Goal: Task Accomplishment & Management: Use online tool/utility

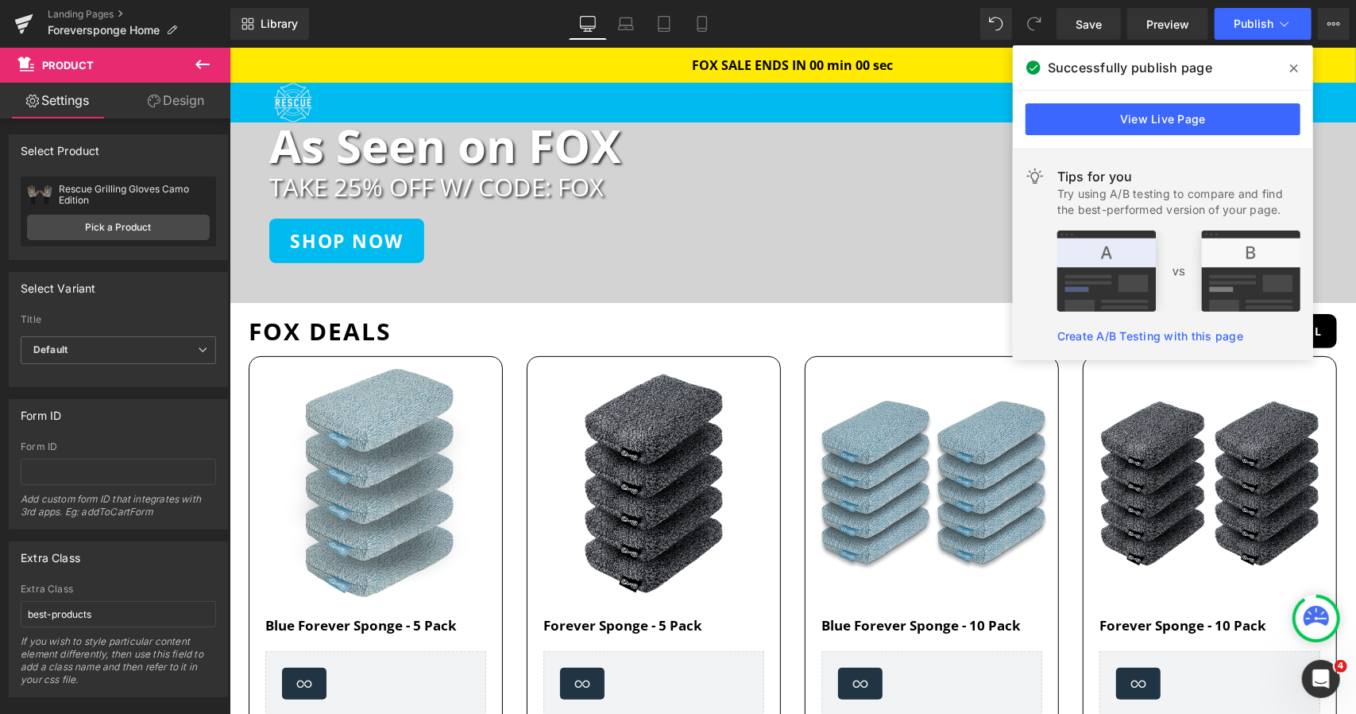
scroll to position [238, 0]
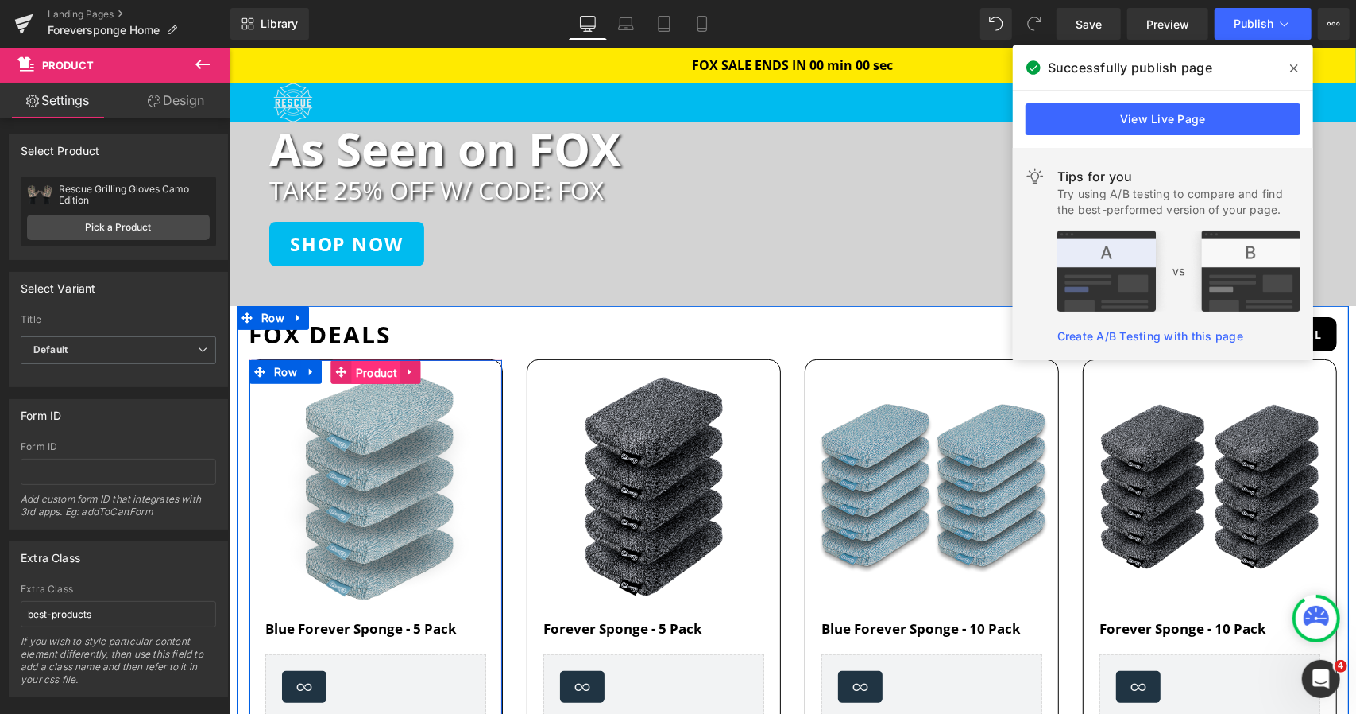
click at [354, 370] on span "Product" at bounding box center [375, 372] width 48 height 24
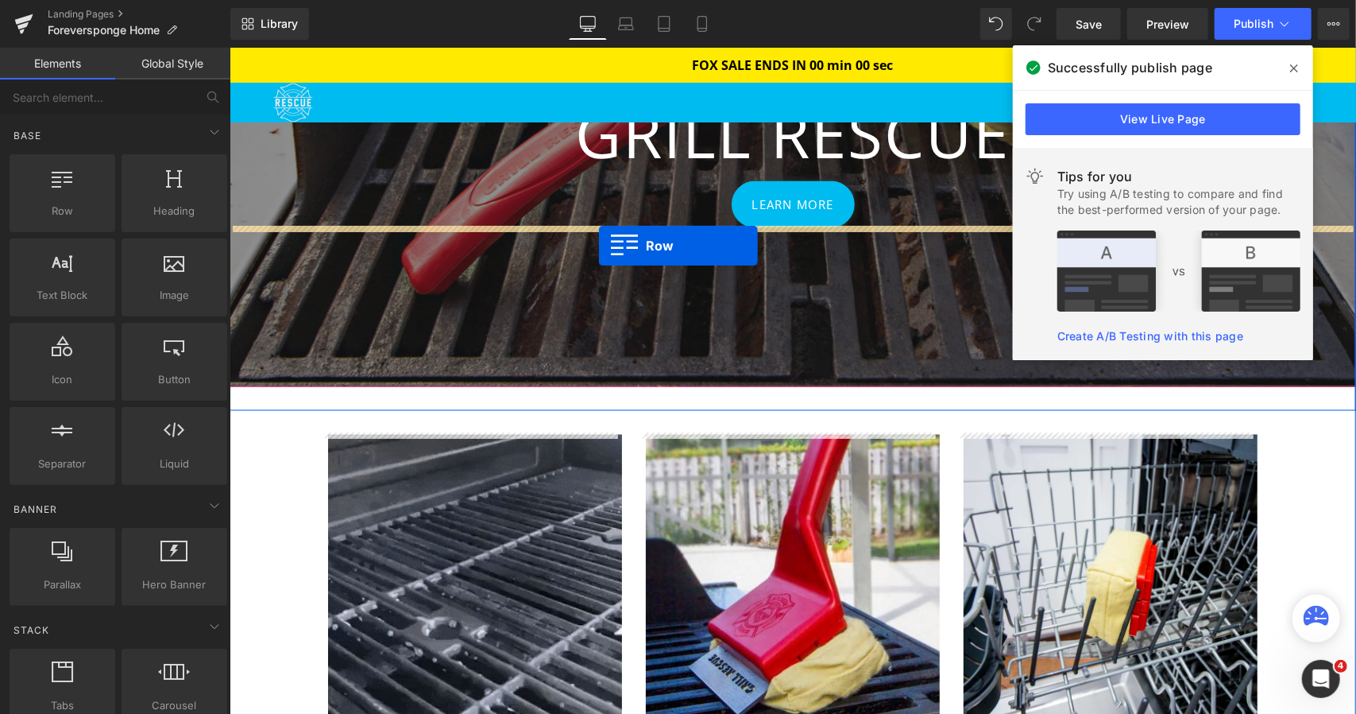
scroll to position [1351, 0]
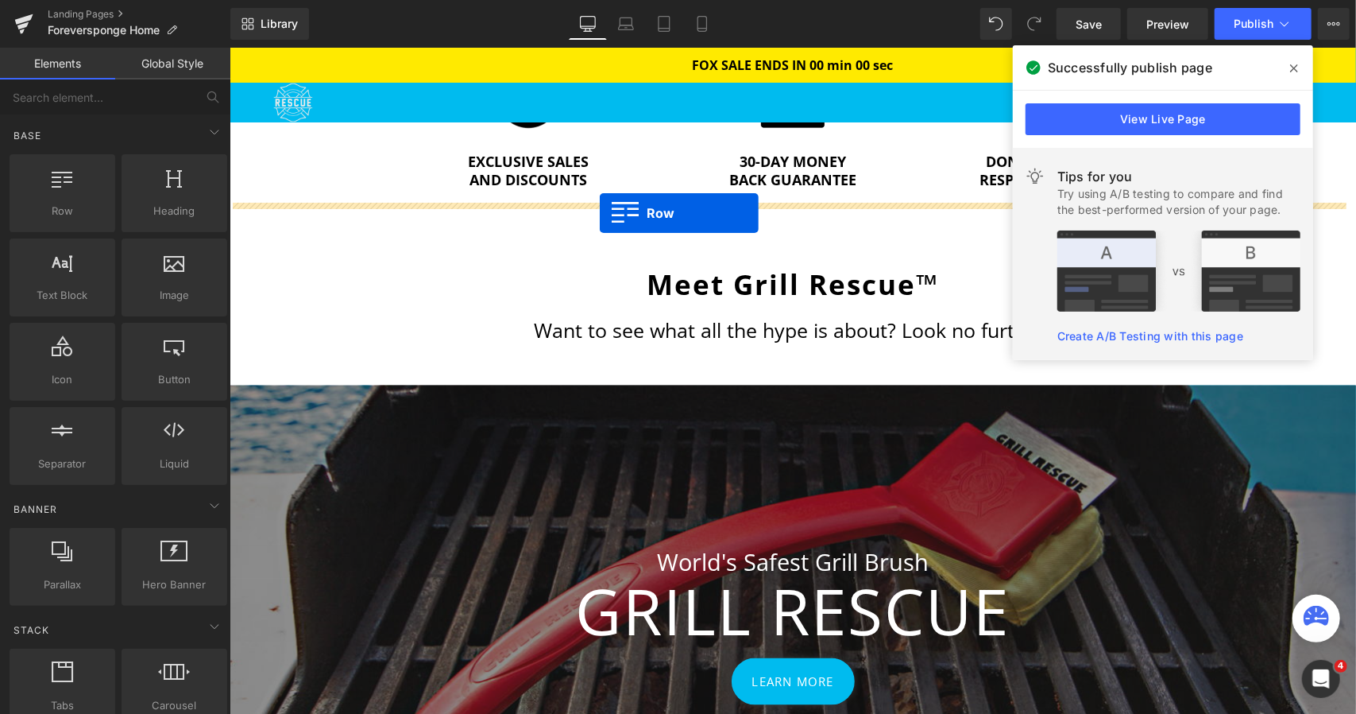
drag, startPoint x: 322, startPoint y: 242, endPoint x: 599, endPoint y: 212, distance: 278.9
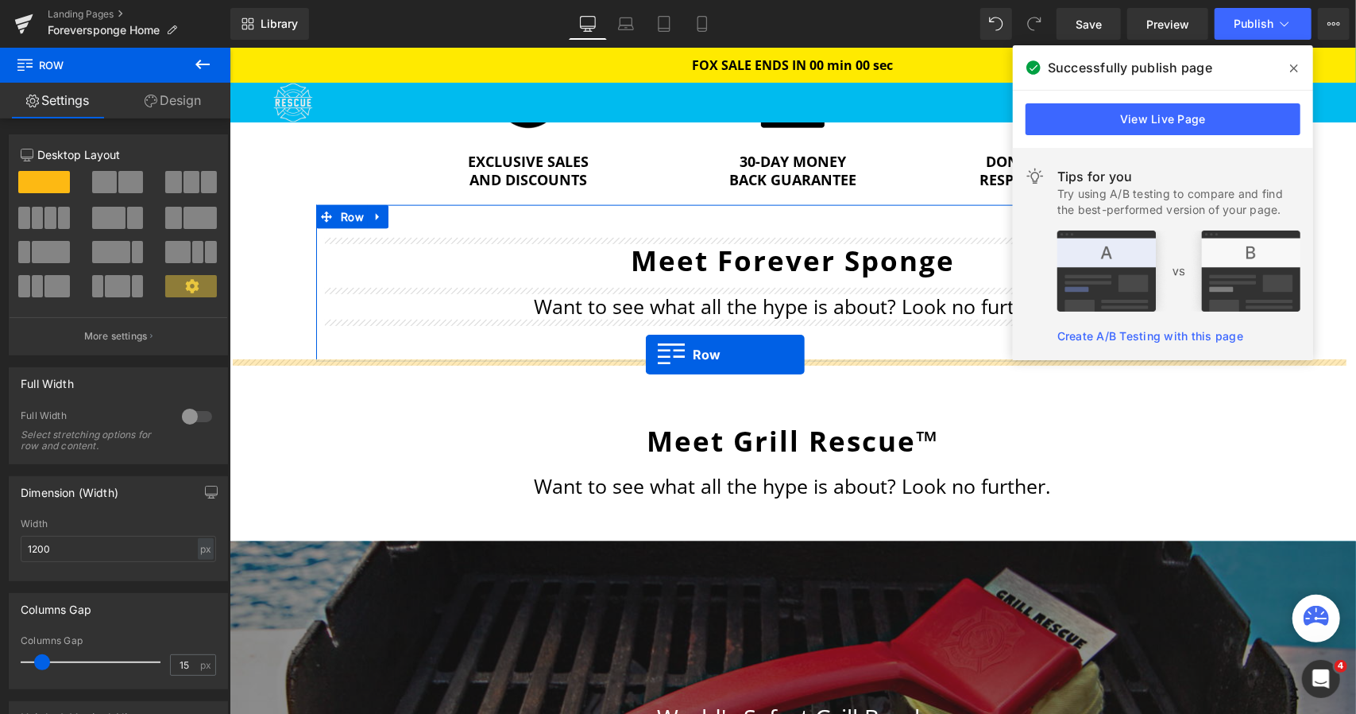
drag, startPoint x: 239, startPoint y: 318, endPoint x: 645, endPoint y: 354, distance: 407.6
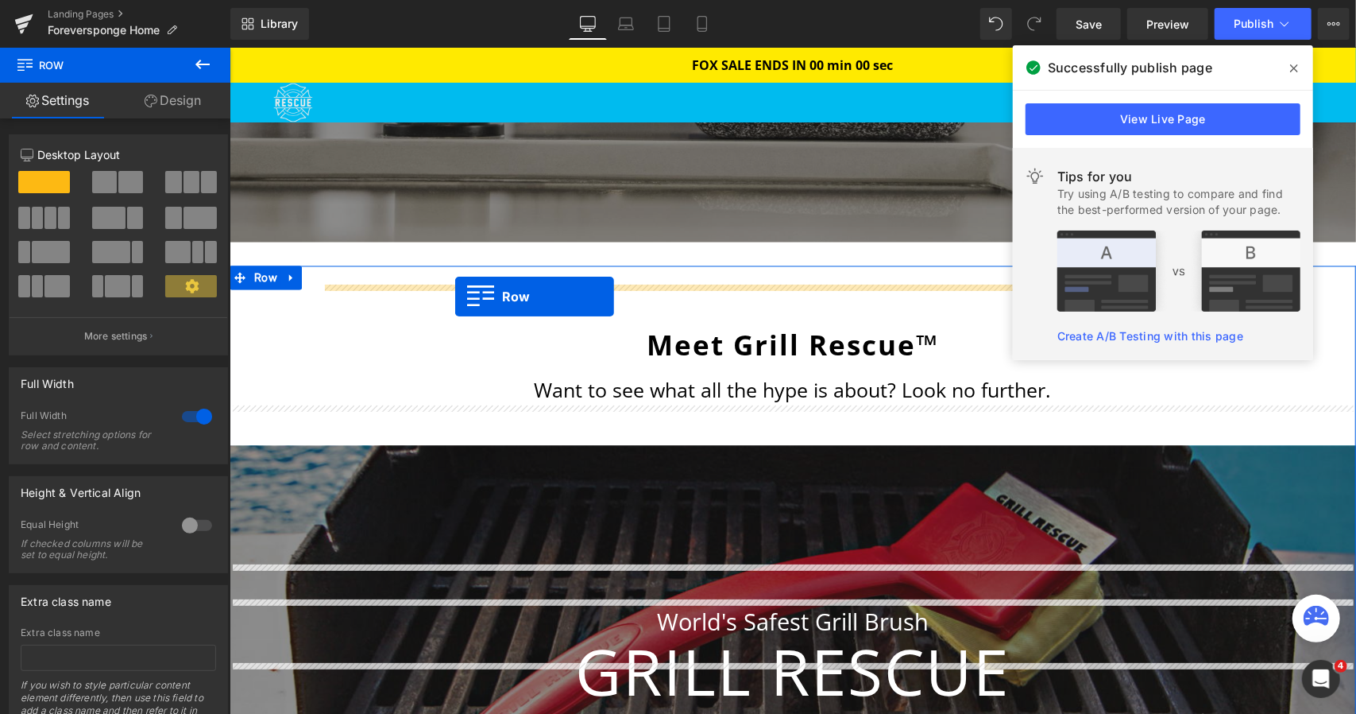
scroll to position [1907, 0]
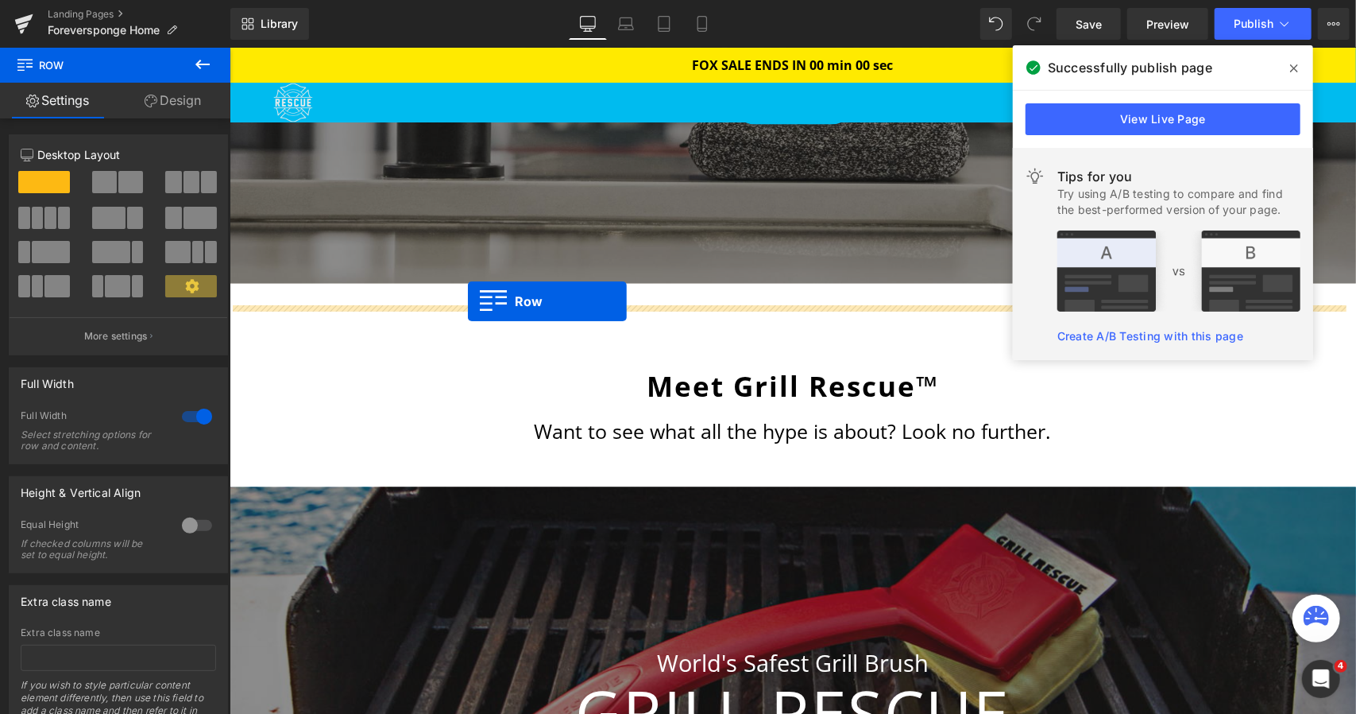
drag, startPoint x: 321, startPoint y: 341, endPoint x: 467, endPoint y: 300, distance: 151.7
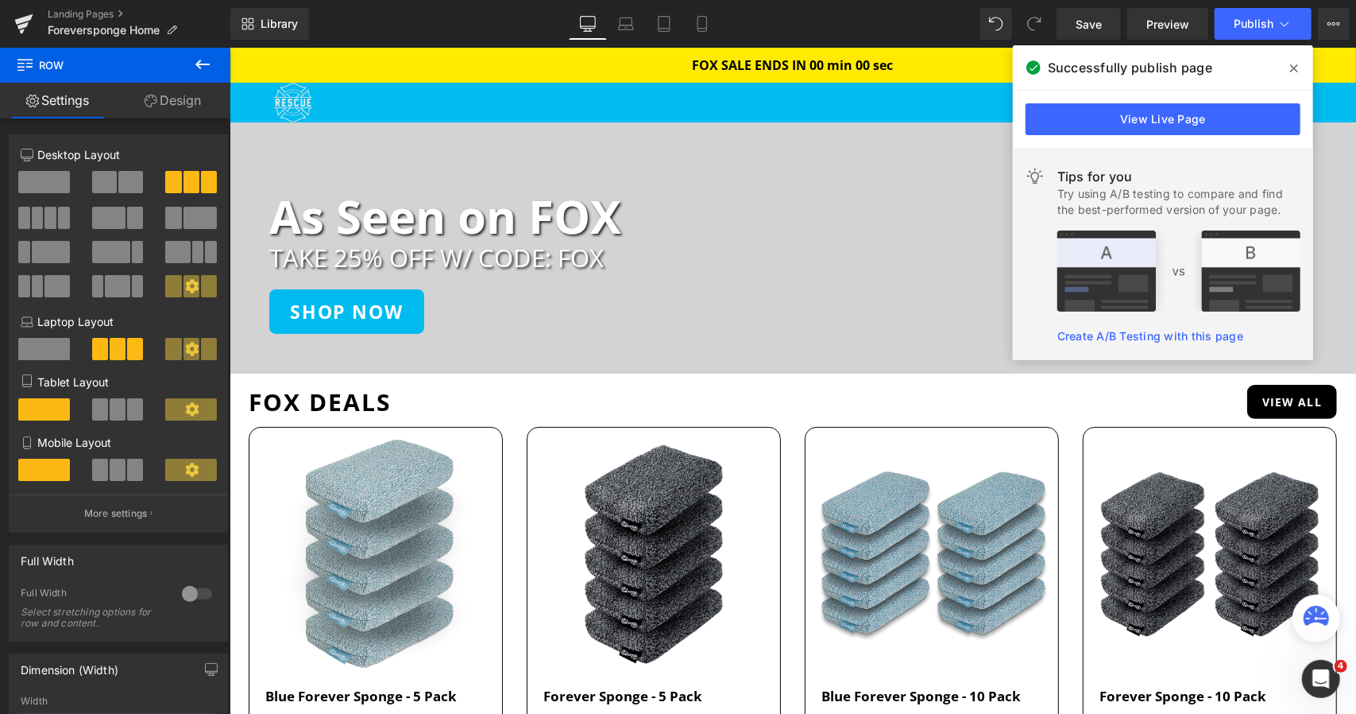
scroll to position [159, 0]
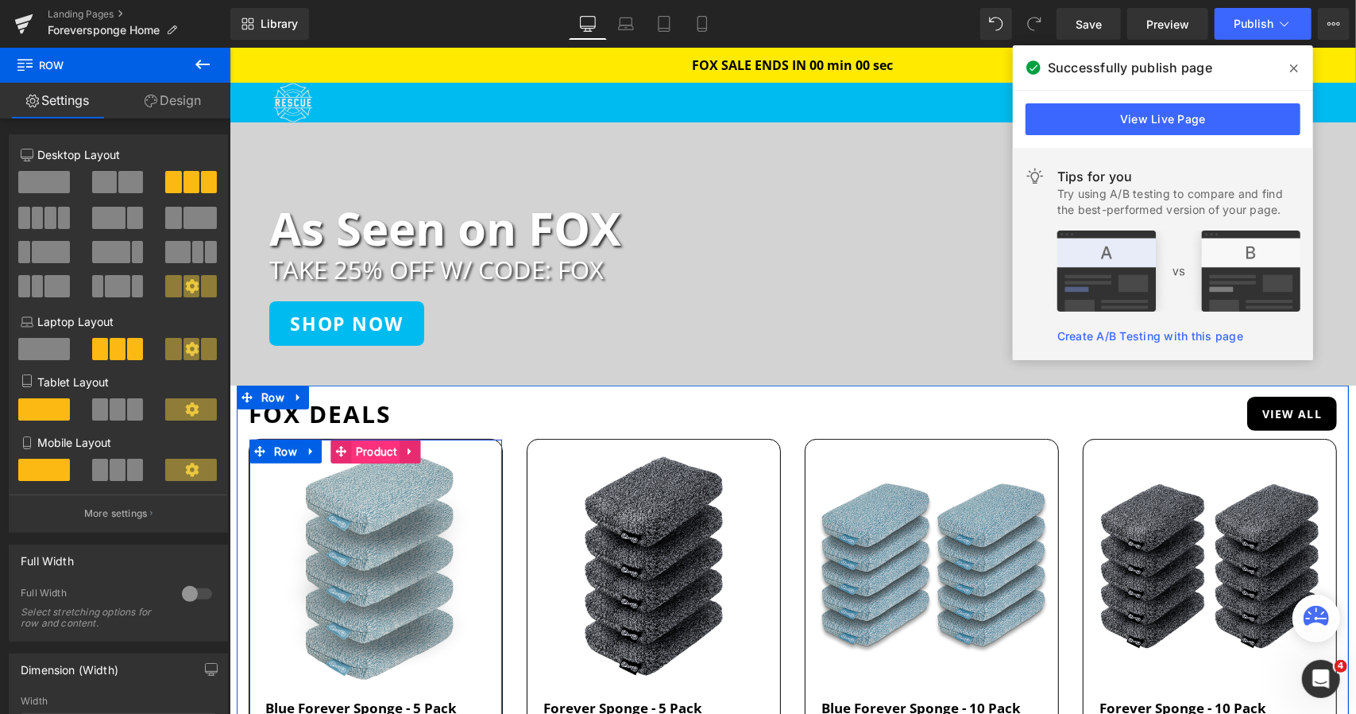
click at [354, 452] on span "Product" at bounding box center [375, 451] width 48 height 24
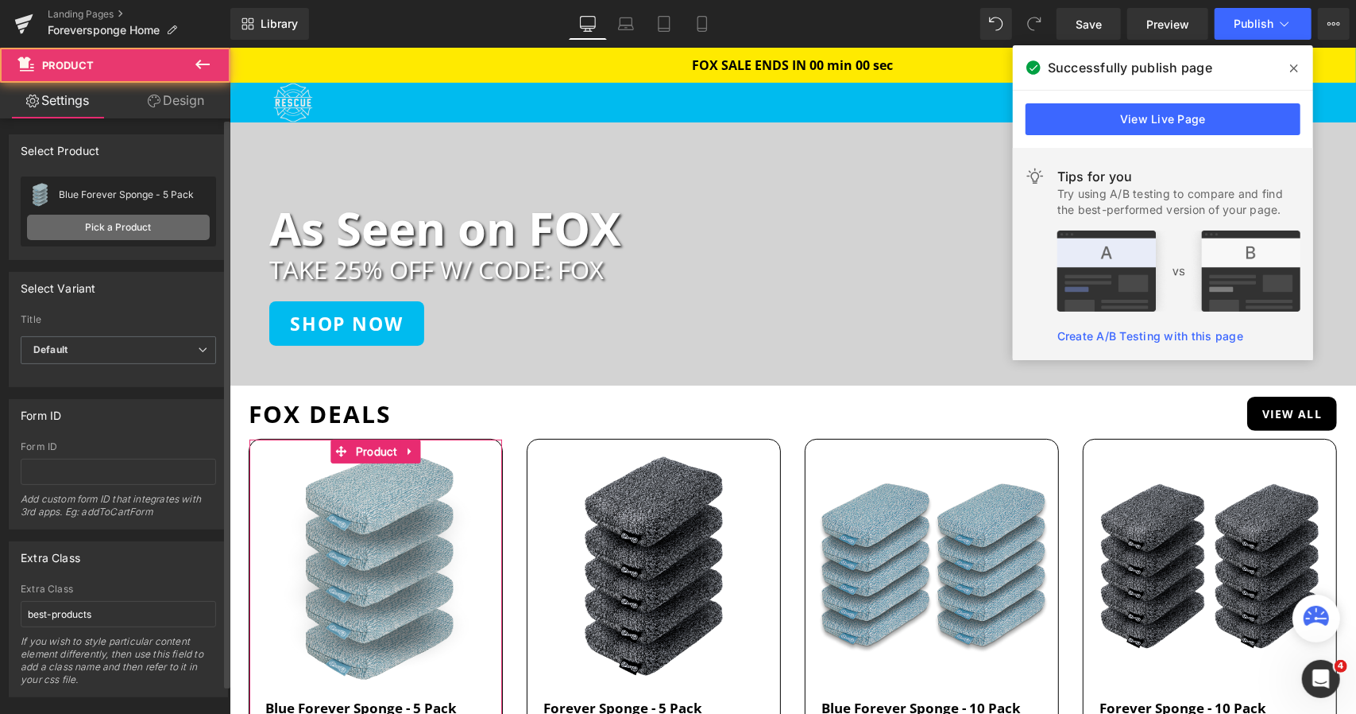
click at [114, 228] on link "Pick a Product" at bounding box center [118, 227] width 183 height 25
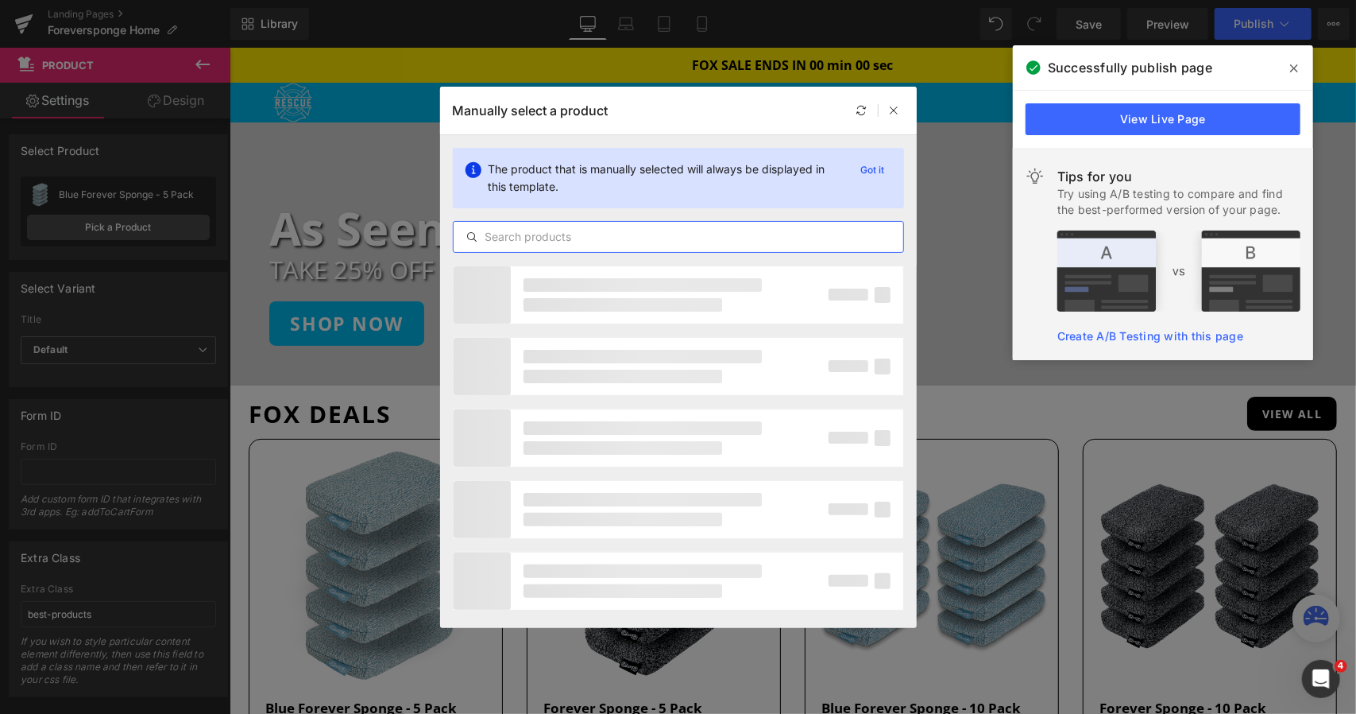
click at [580, 233] on input "text" at bounding box center [679, 236] width 450 height 19
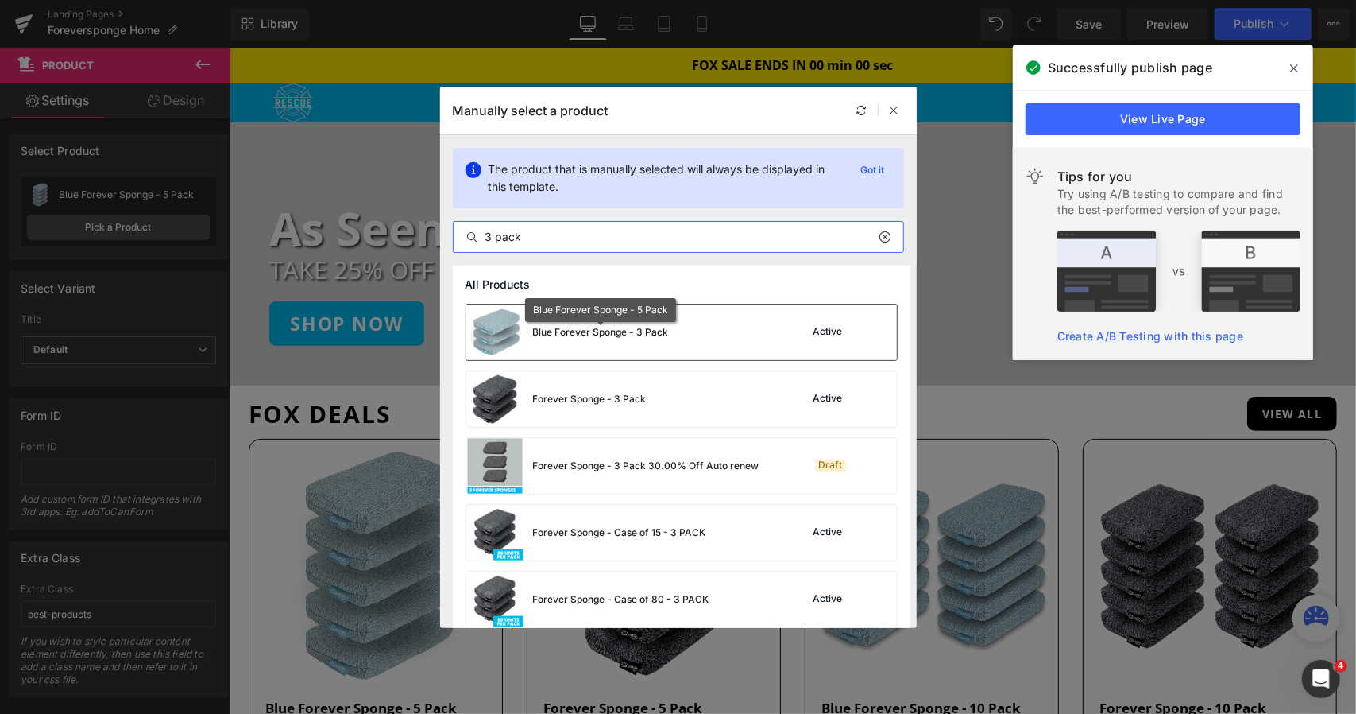
type input "3 pack"
click at [666, 325] on div "Blue Forever Sponge - 3 Pack" at bounding box center [601, 332] width 136 height 14
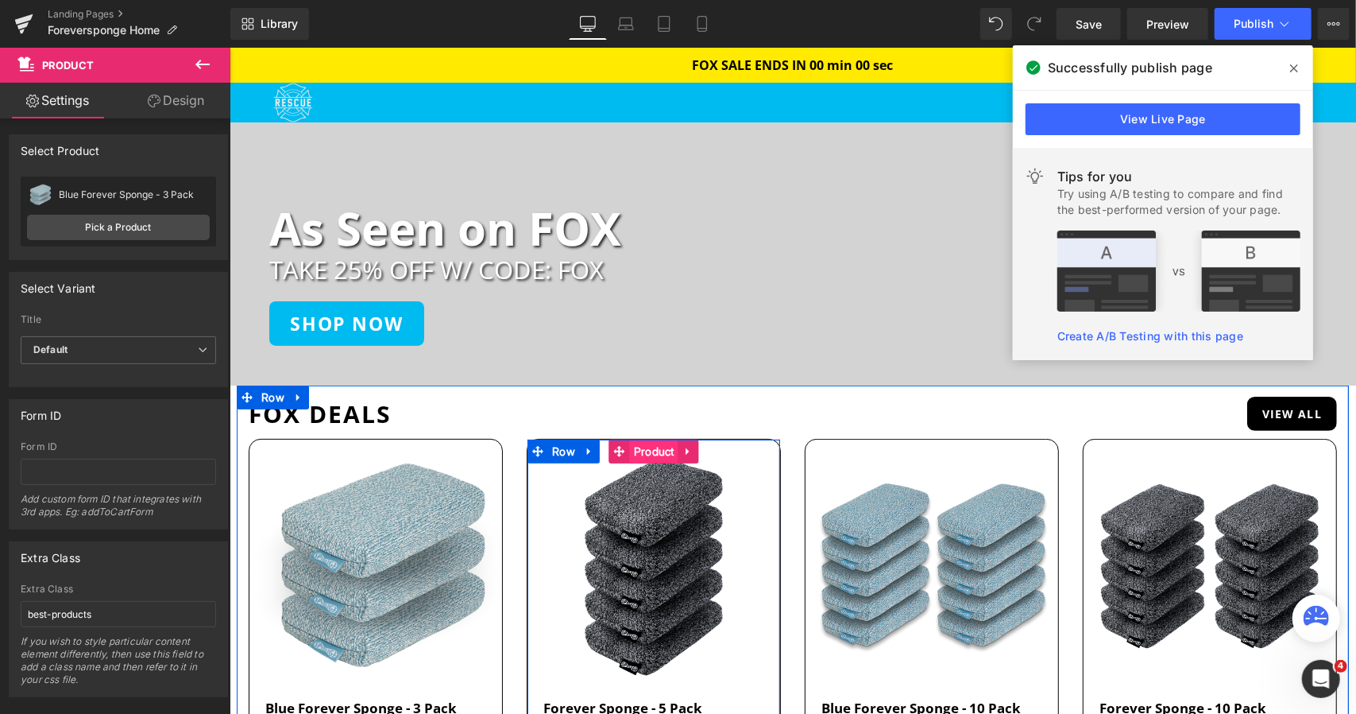
click at [643, 451] on span "Product" at bounding box center [653, 451] width 48 height 24
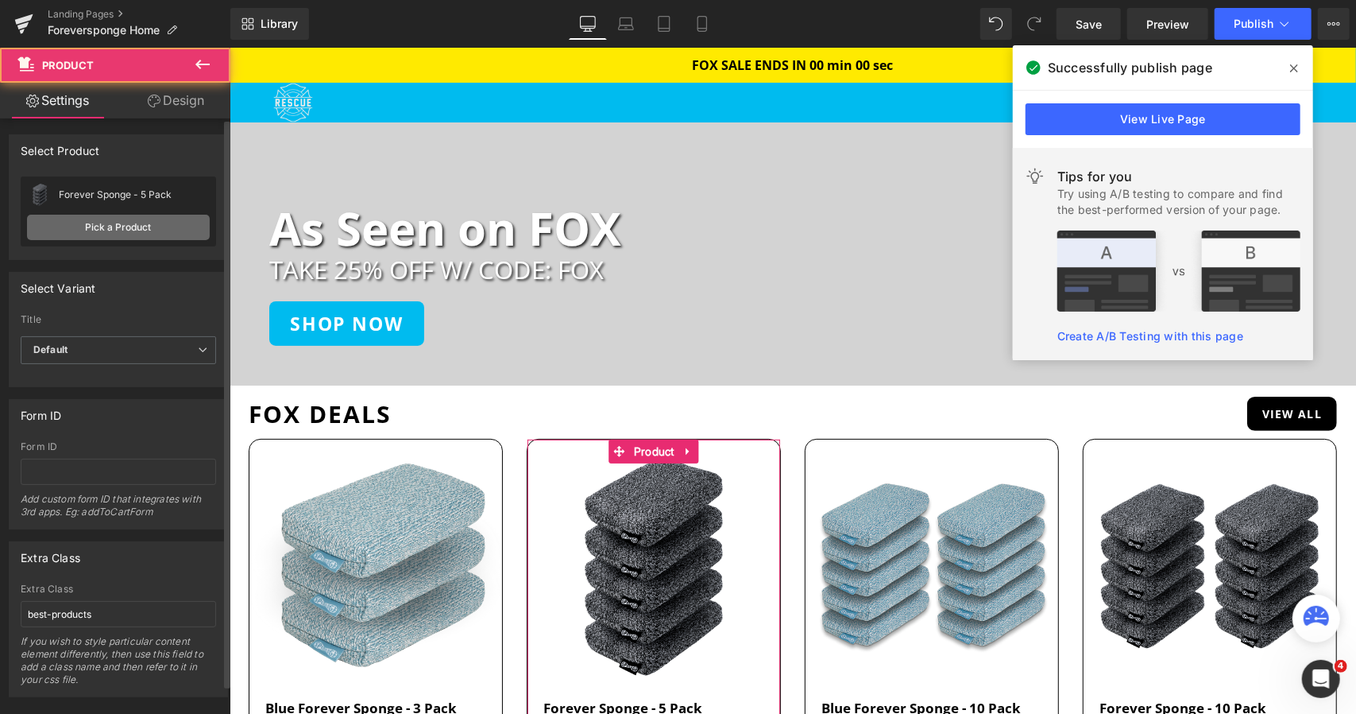
click at [149, 236] on link "Pick a Product" at bounding box center [118, 227] width 183 height 25
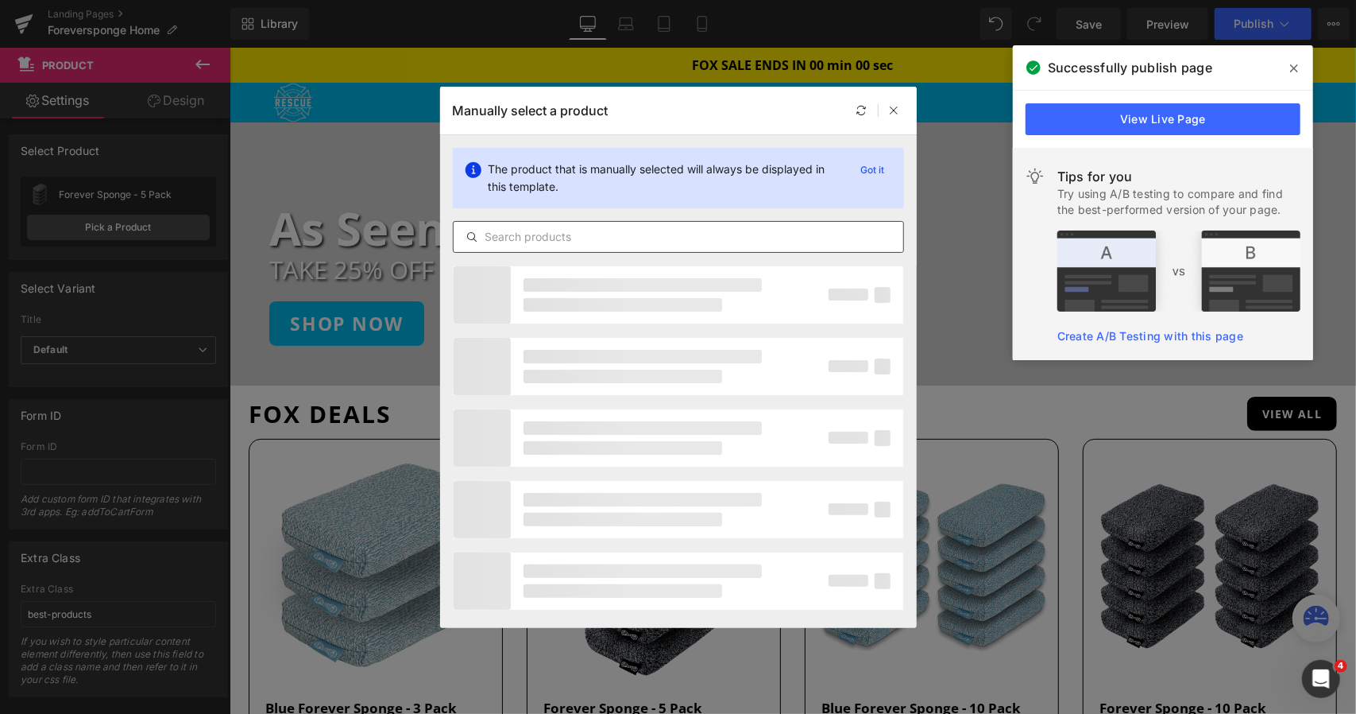
click at [631, 236] on input "text" at bounding box center [679, 236] width 450 height 19
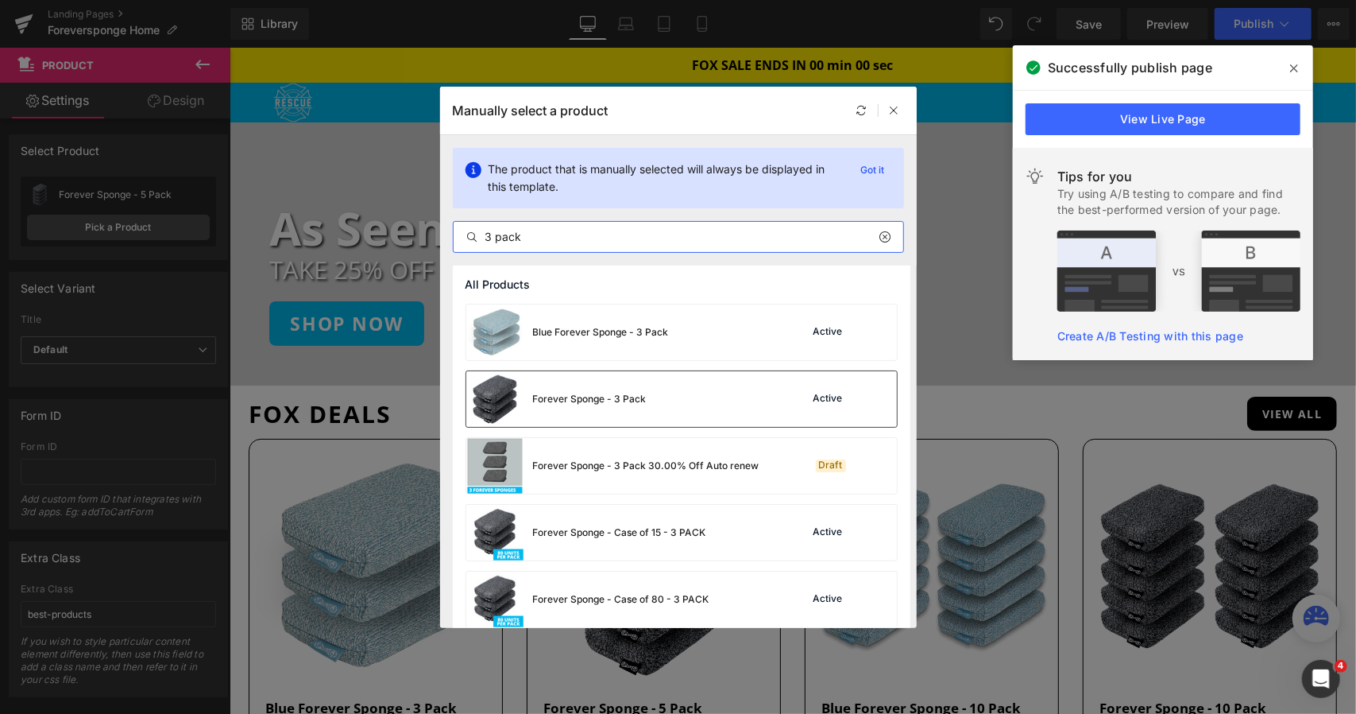
type input "3 pack"
click at [591, 390] on div "Forever Sponge - 3 Pack" at bounding box center [556, 399] width 180 height 56
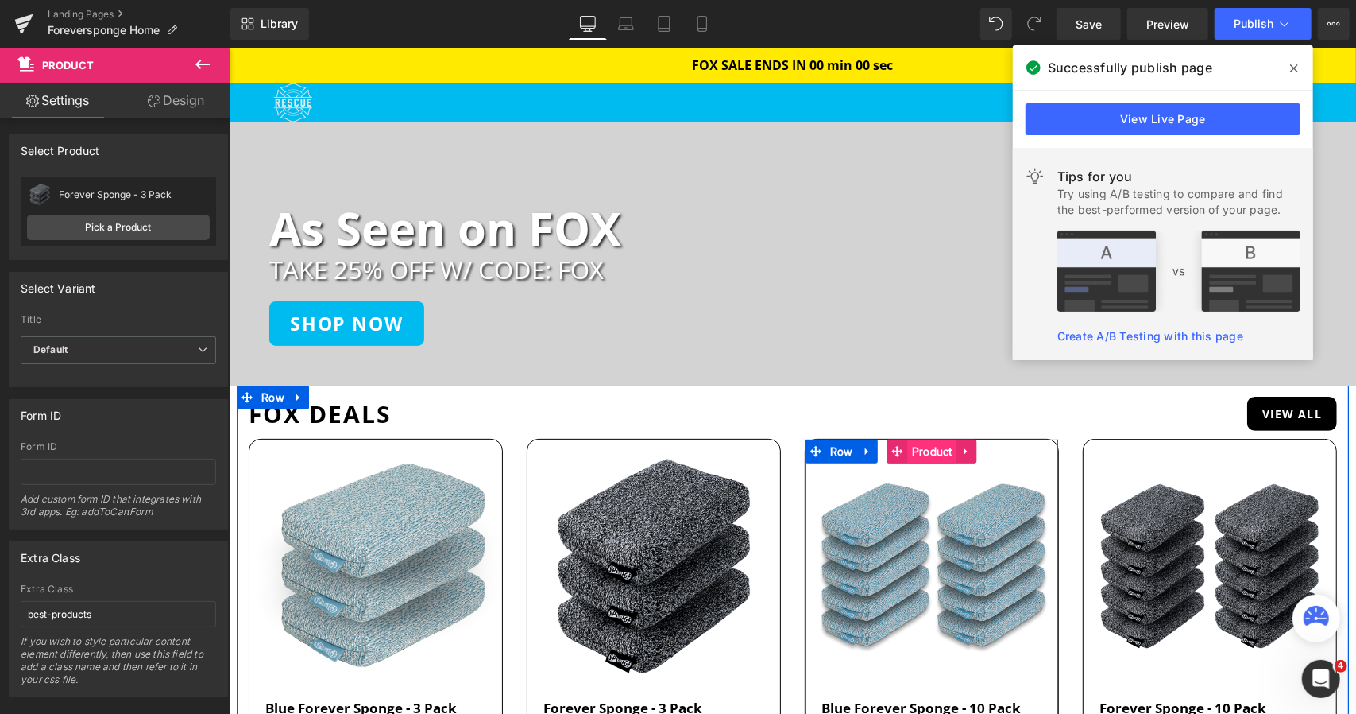
click at [922, 450] on span "Product" at bounding box center [931, 451] width 48 height 24
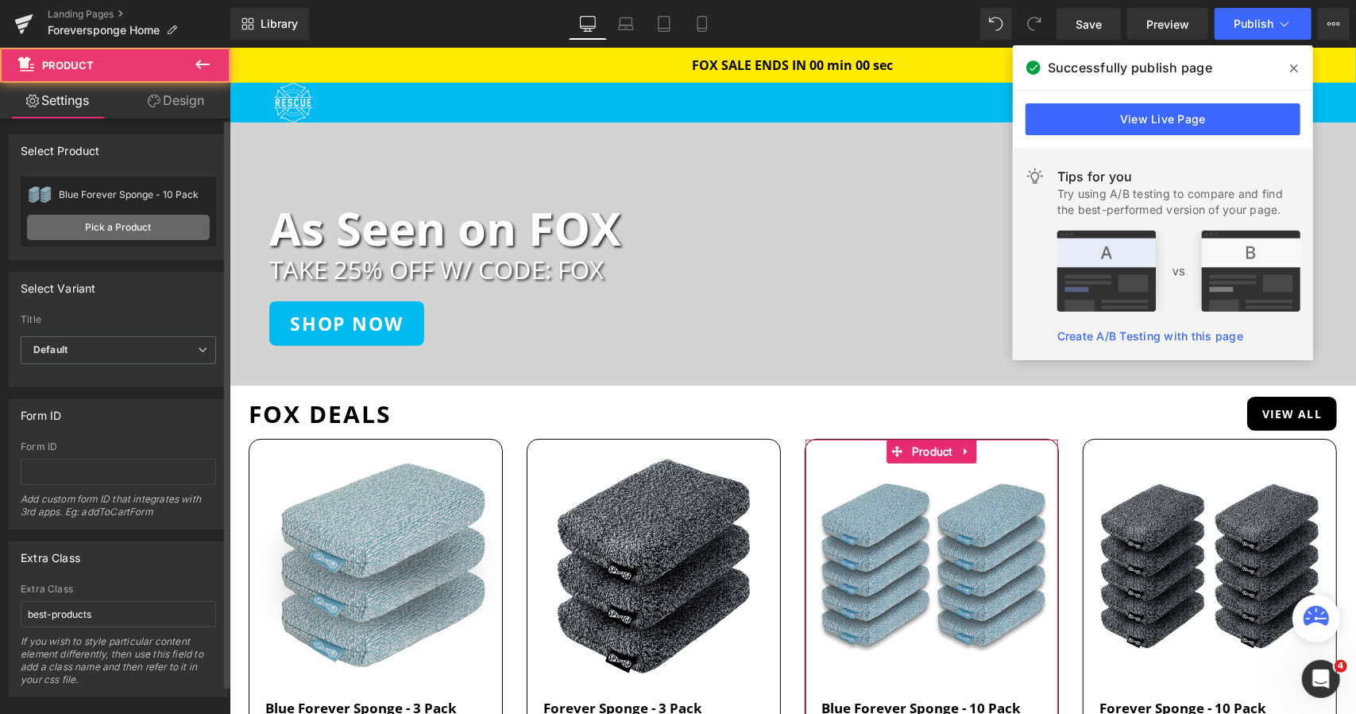
click at [127, 230] on link "Pick a Product" at bounding box center [118, 227] width 183 height 25
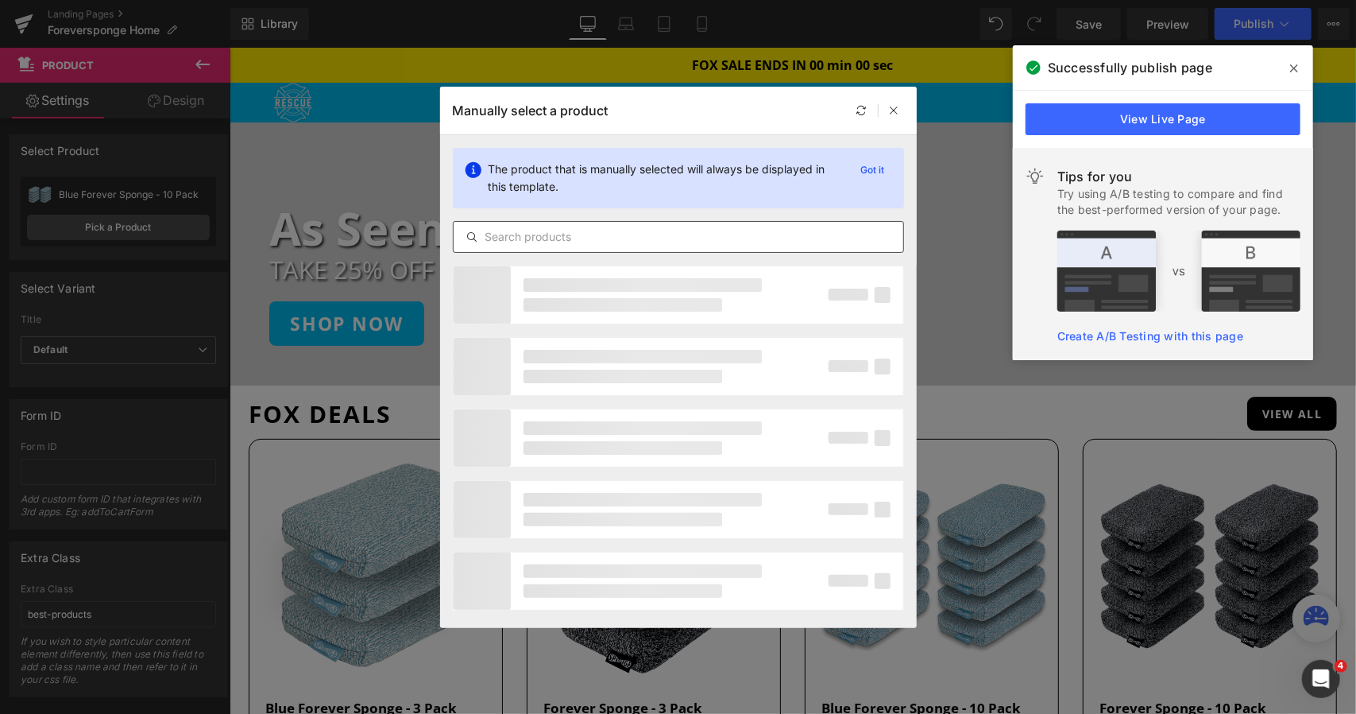
click at [582, 223] on div at bounding box center [678, 237] width 451 height 32
click at [581, 234] on input "text" at bounding box center [679, 236] width 450 height 19
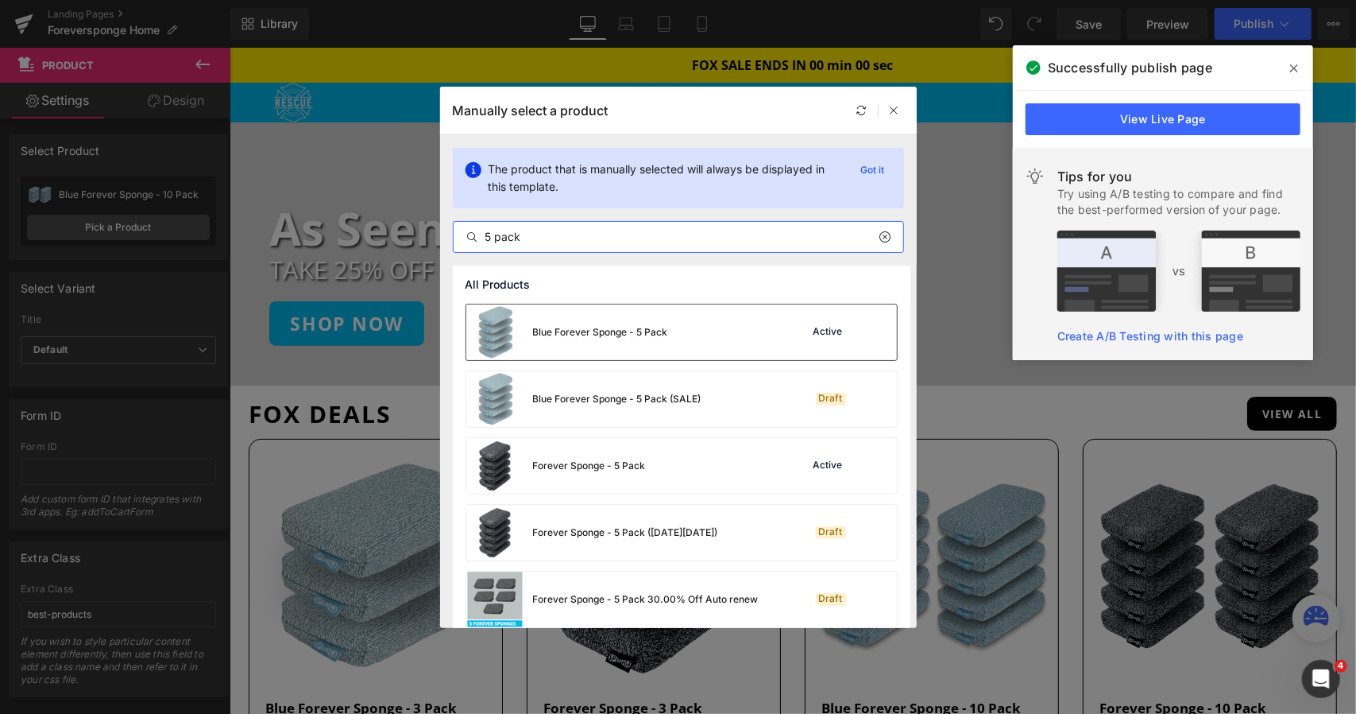
type input "5 pack"
drag, startPoint x: 667, startPoint y: 330, endPoint x: 961, endPoint y: 394, distance: 301.0
click at [667, 330] on div "Blue Forever Sponge - 5 Pack" at bounding box center [600, 332] width 135 height 14
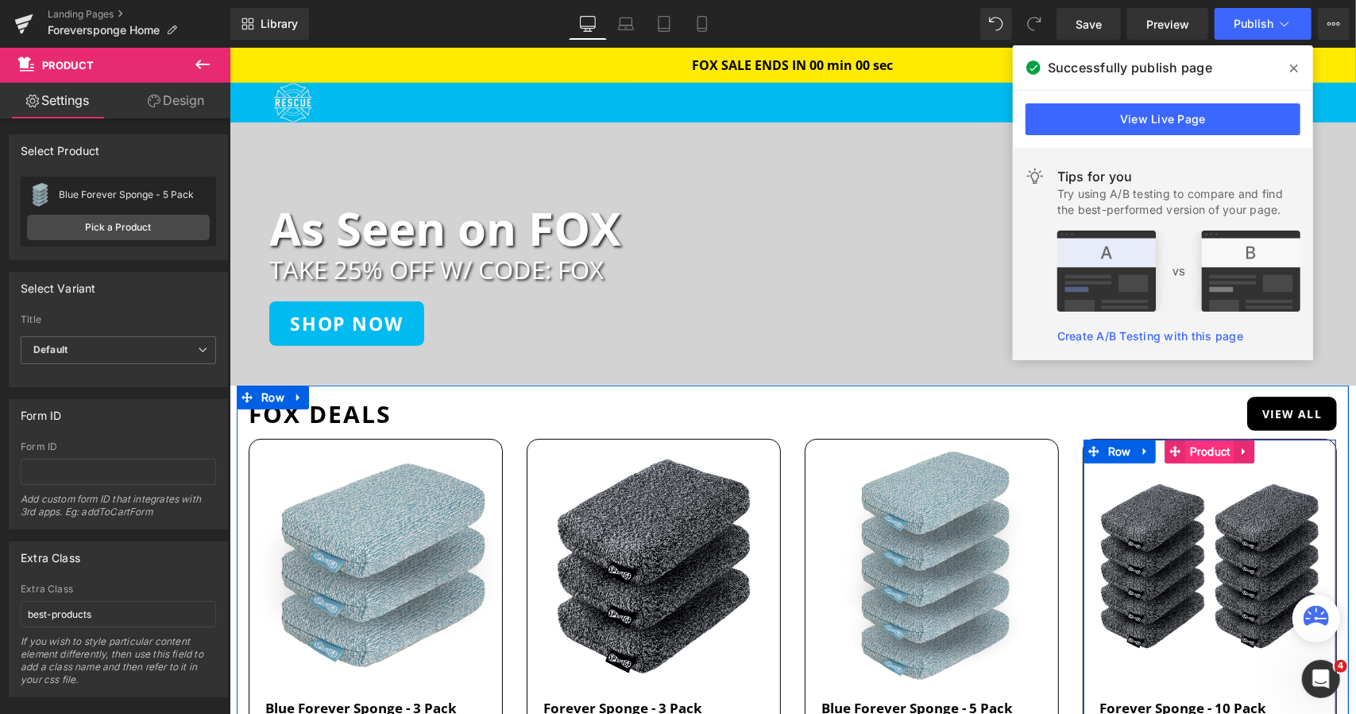
click at [1217, 452] on span "Product" at bounding box center [1209, 451] width 48 height 24
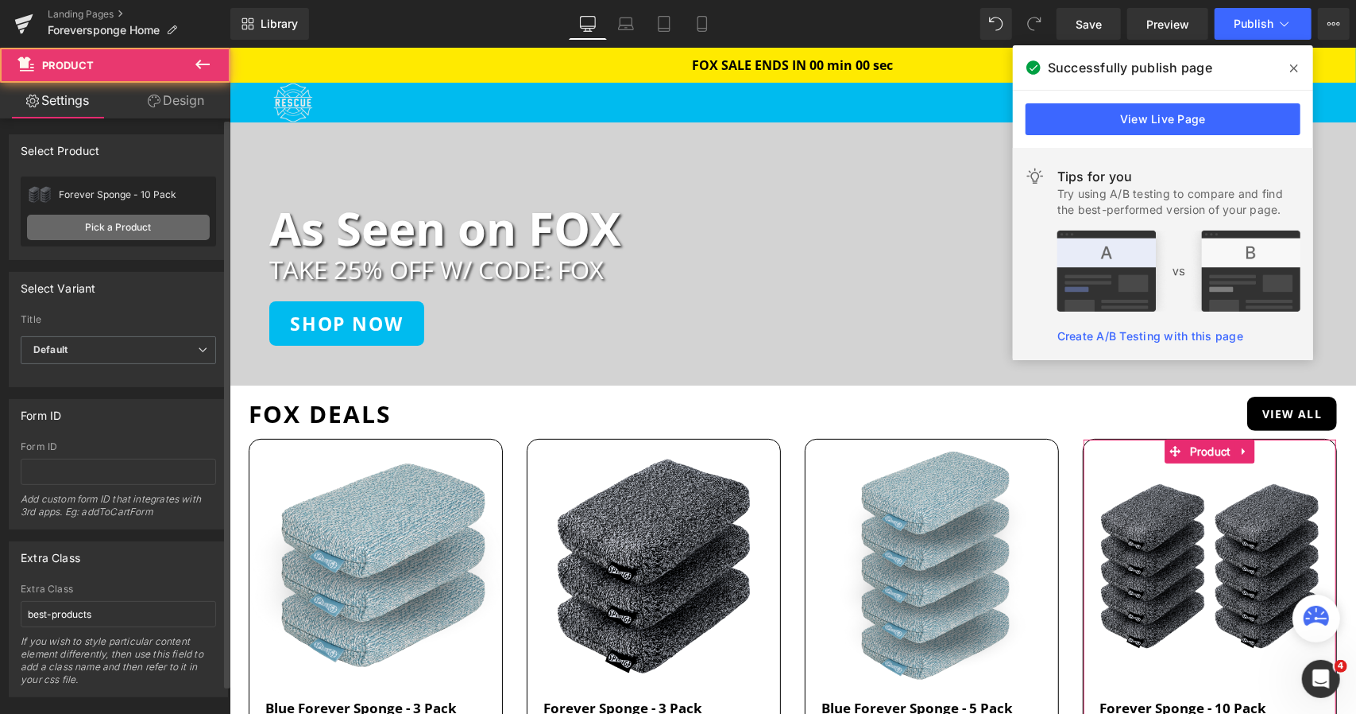
click at [108, 230] on link "Pick a Product" at bounding box center [118, 227] width 183 height 25
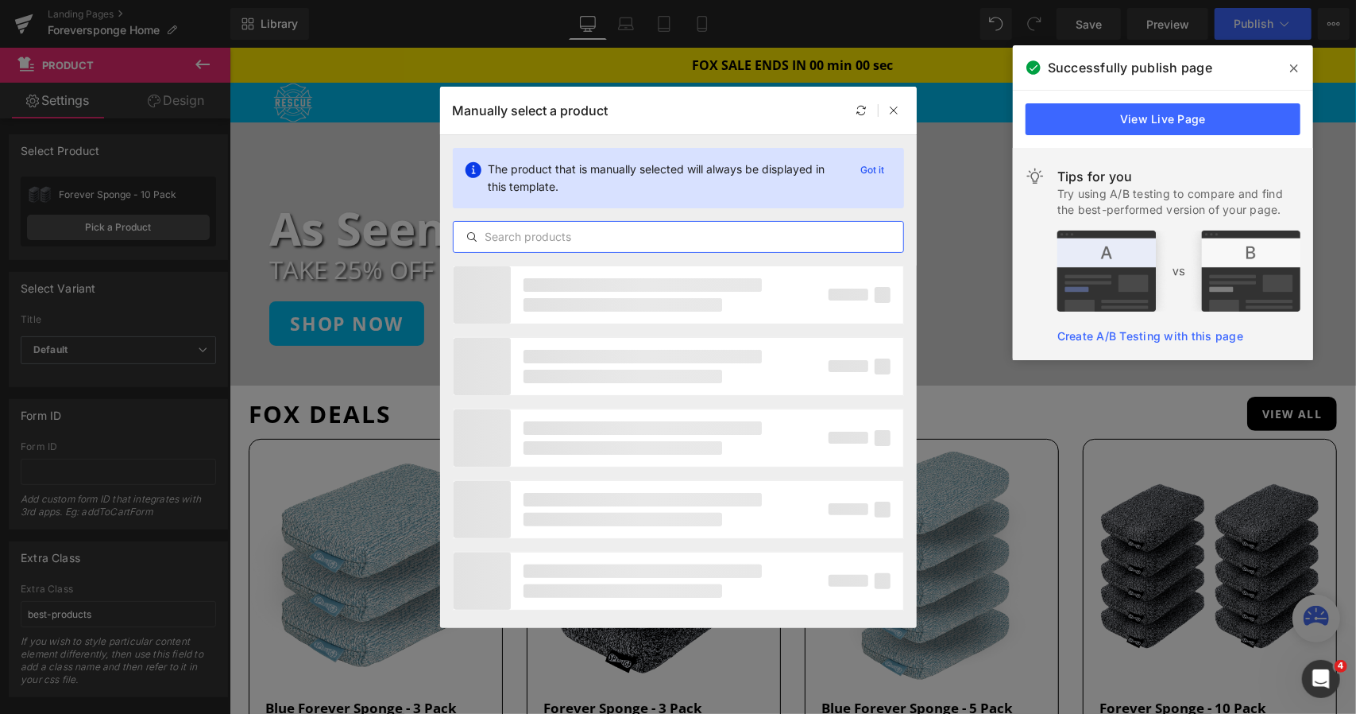
click at [564, 241] on input "text" at bounding box center [679, 236] width 450 height 19
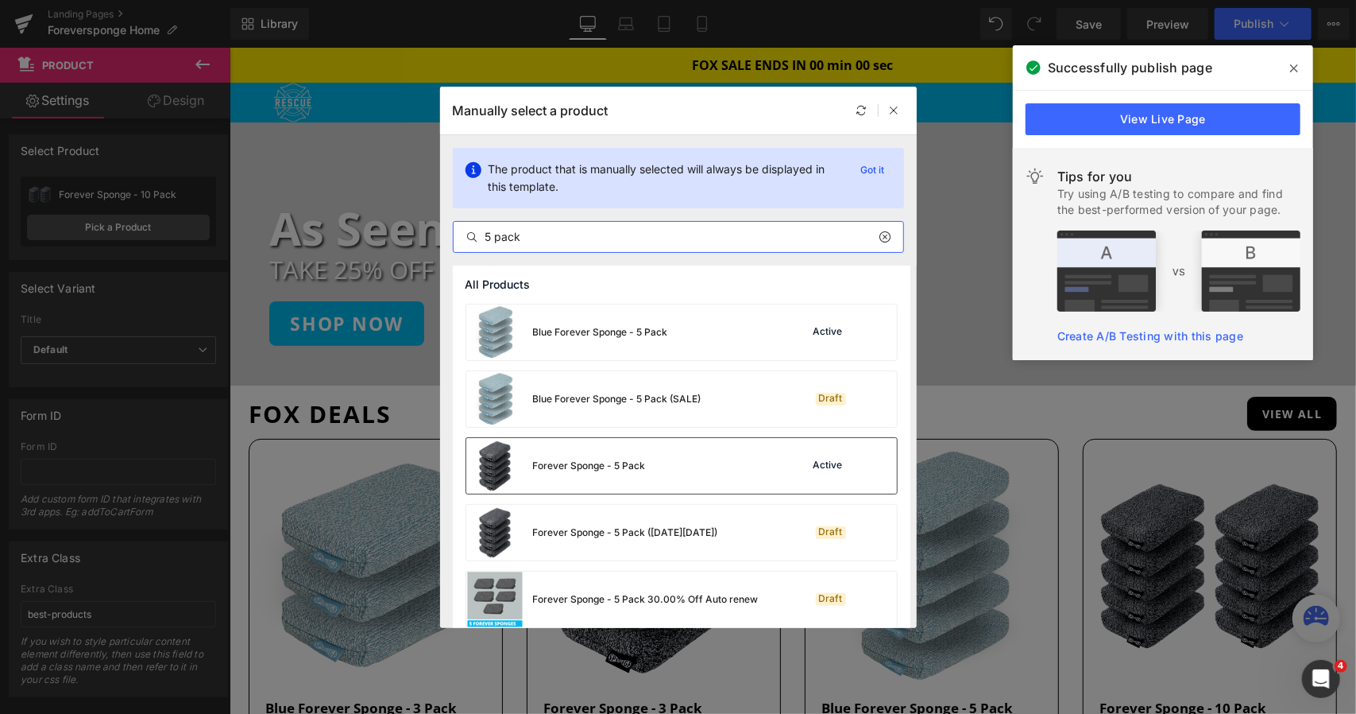
type input "5 pack"
click at [659, 468] on div "Forever Sponge - 5 Pack Active" at bounding box center [681, 466] width 431 height 56
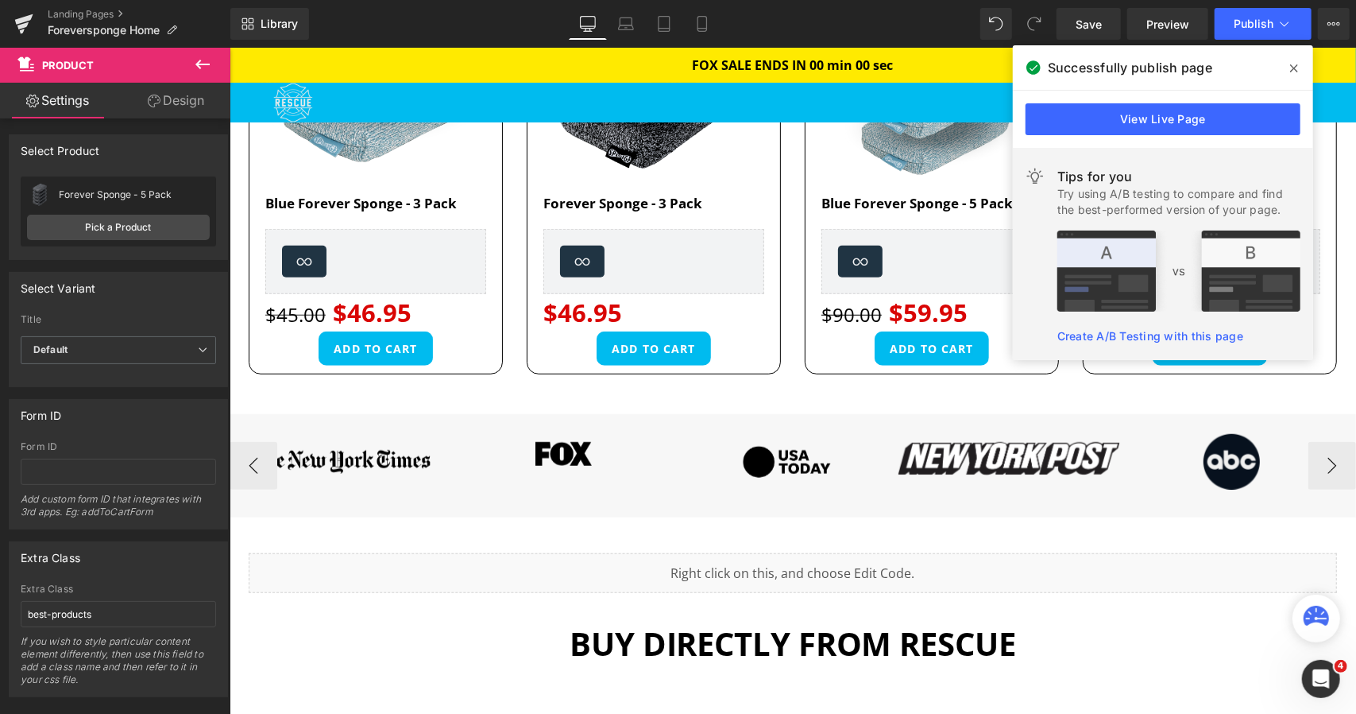
scroll to position [795, 0]
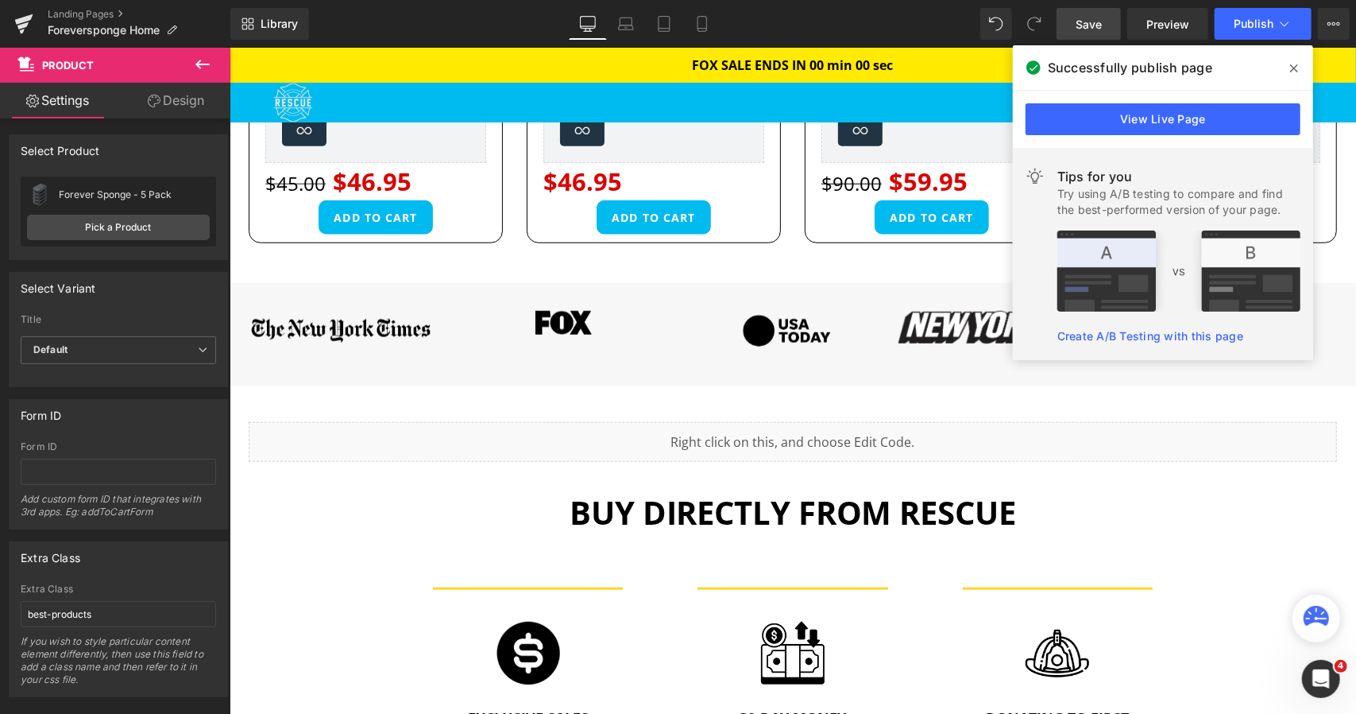
click at [1089, 29] on span "Save" at bounding box center [1089, 24] width 26 height 17
